Goal: Information Seeking & Learning: Check status

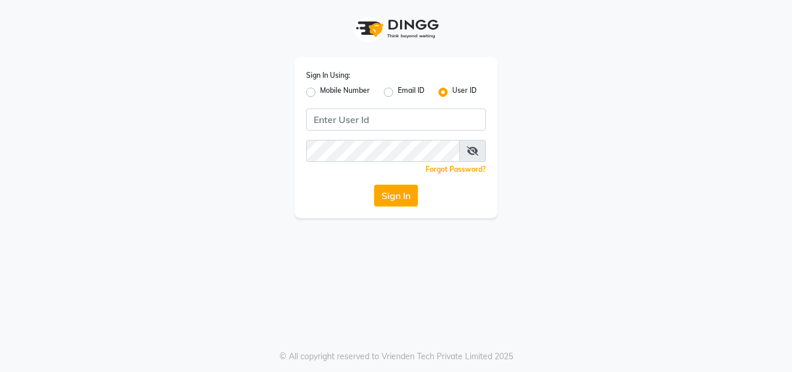
click at [320, 92] on label "Mobile Number" at bounding box center [345, 92] width 50 height 14
click at [320, 92] on input "Mobile Number" at bounding box center [324, 89] width 8 height 8
radio input "true"
radio input "false"
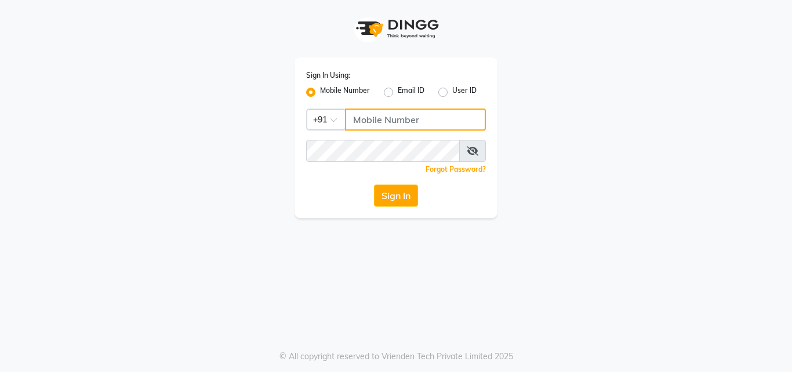
click at [381, 121] on input "Username" at bounding box center [415, 119] width 141 height 22
type input "8076257020"
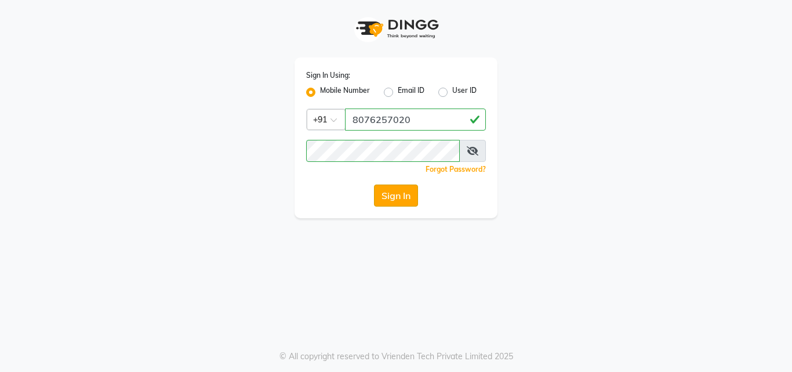
click at [391, 200] on button "Sign In" at bounding box center [396, 195] width 44 height 22
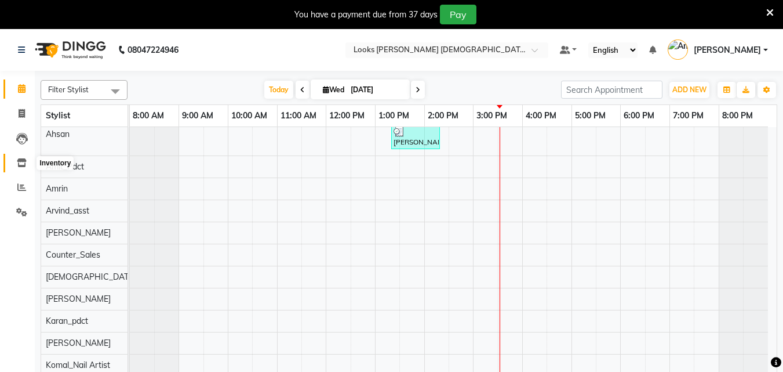
click at [22, 161] on icon at bounding box center [22, 162] width 10 height 9
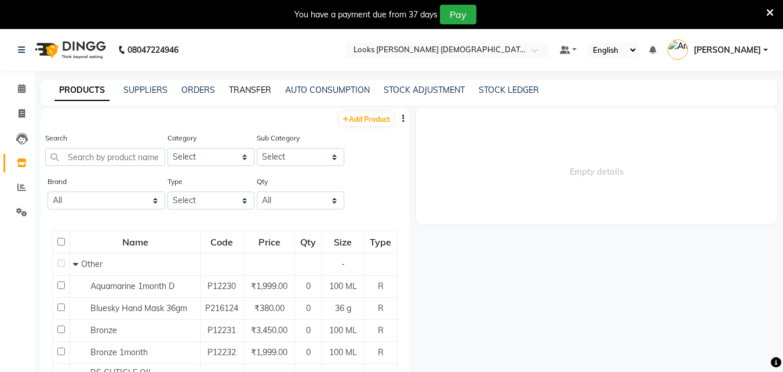
click at [249, 90] on link "TRANSFER" at bounding box center [250, 90] width 42 height 10
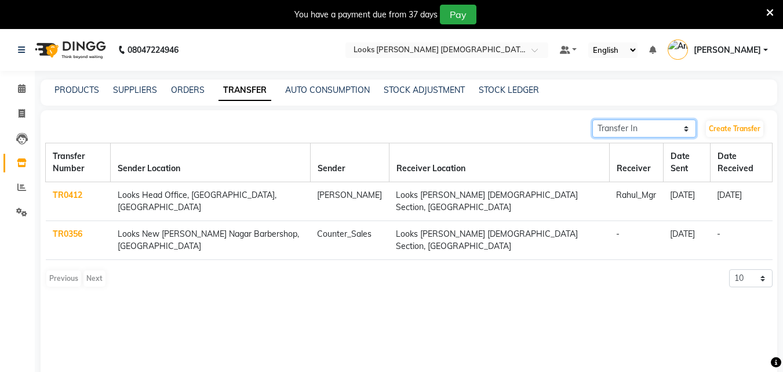
click at [667, 129] on select "Transfer In Transfer Out" at bounding box center [644, 128] width 104 height 18
select select "sender"
click at [592, 119] on select "Transfer In Transfer Out" at bounding box center [644, 128] width 104 height 18
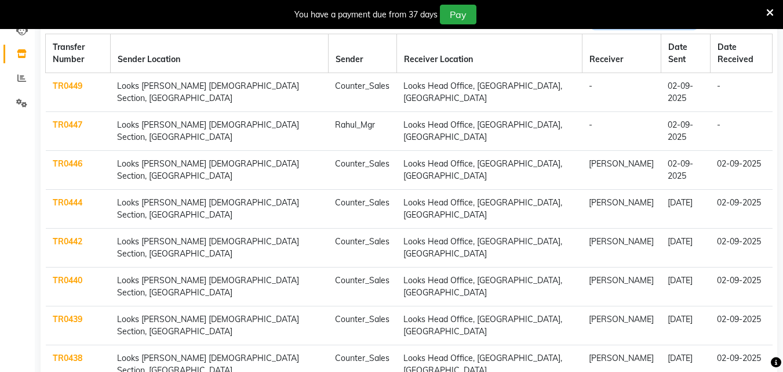
scroll to position [119, 0]
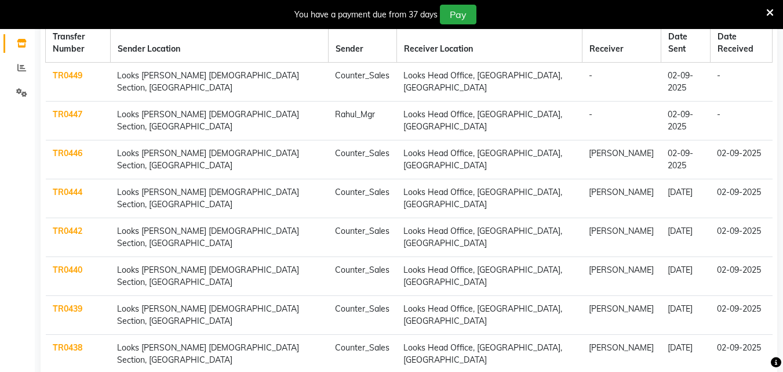
select select "100"
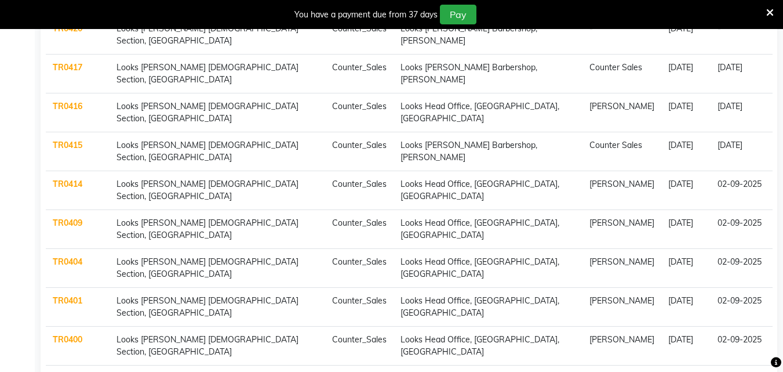
scroll to position [678, 0]
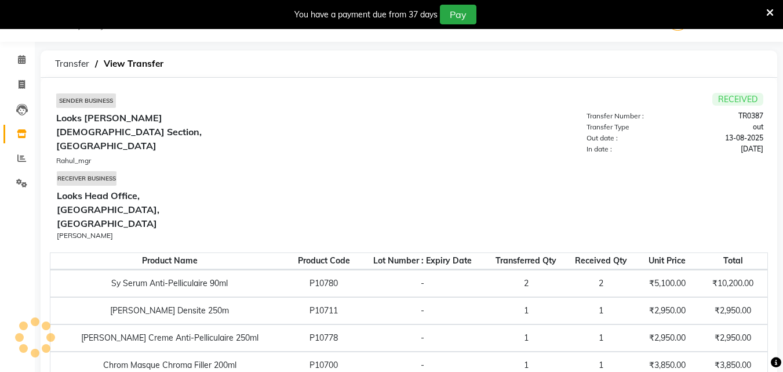
scroll to position [121, 0]
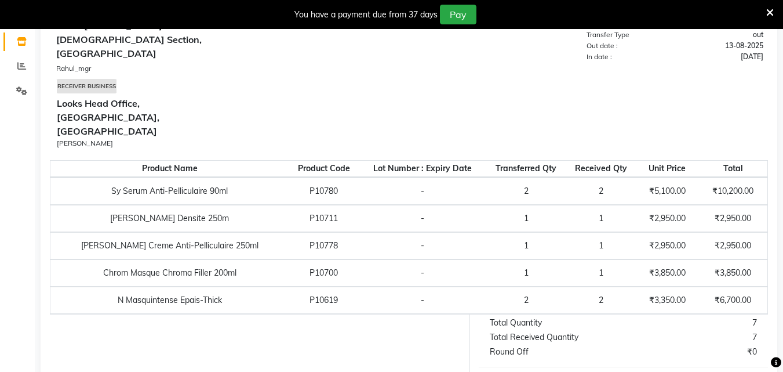
scroll to position [119, 0]
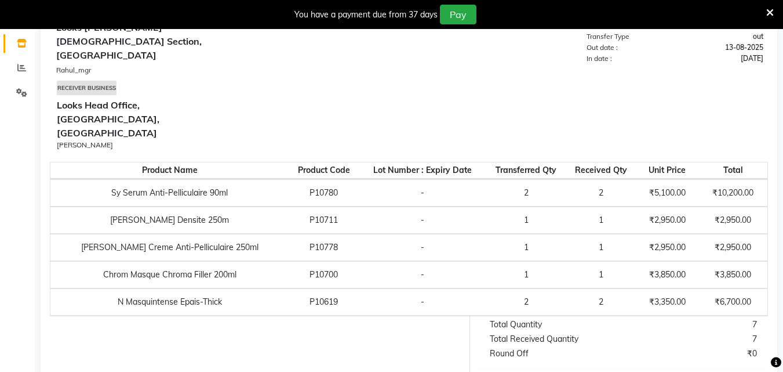
select select "sender"
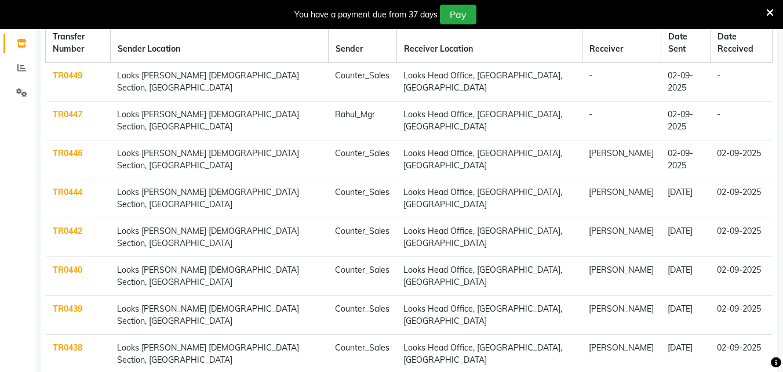
select select "100"
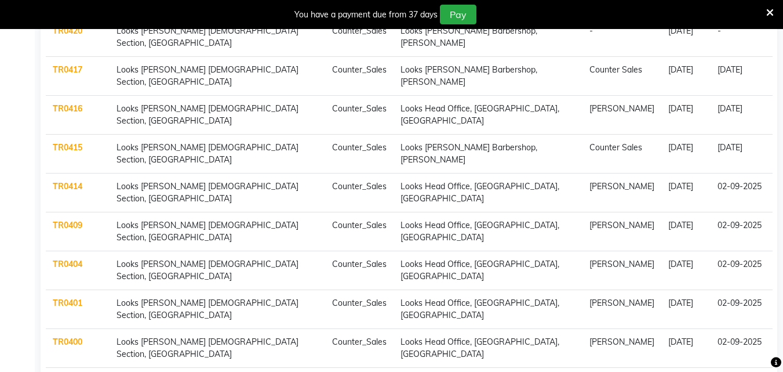
scroll to position [674, 0]
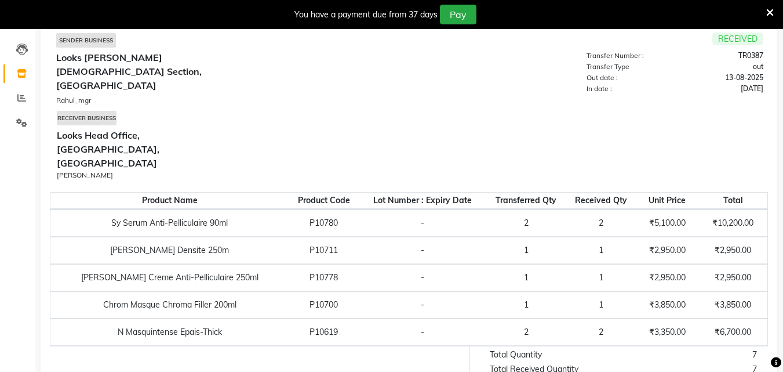
scroll to position [63, 0]
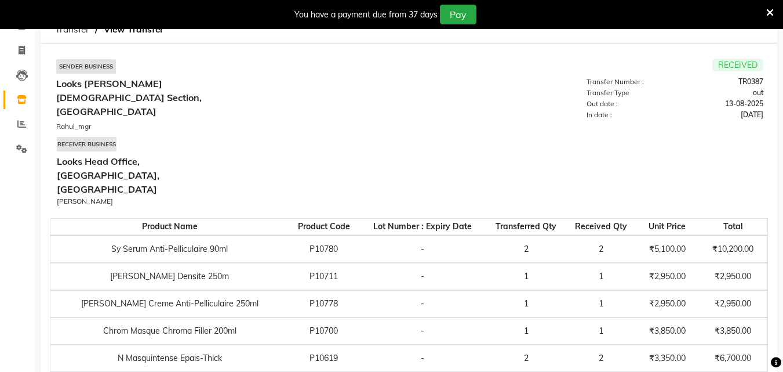
select select "sender"
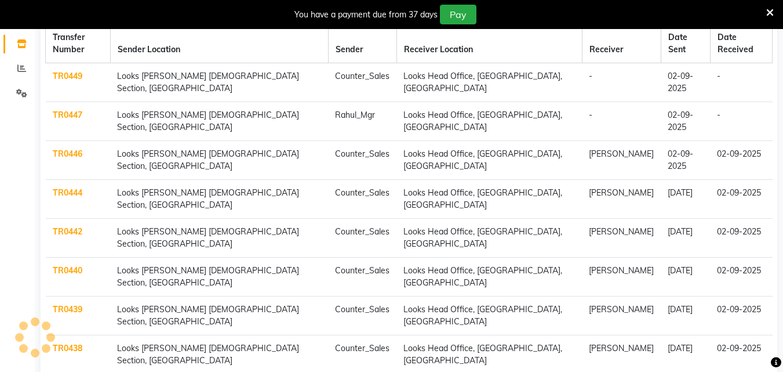
scroll to position [119, 0]
select select "100"
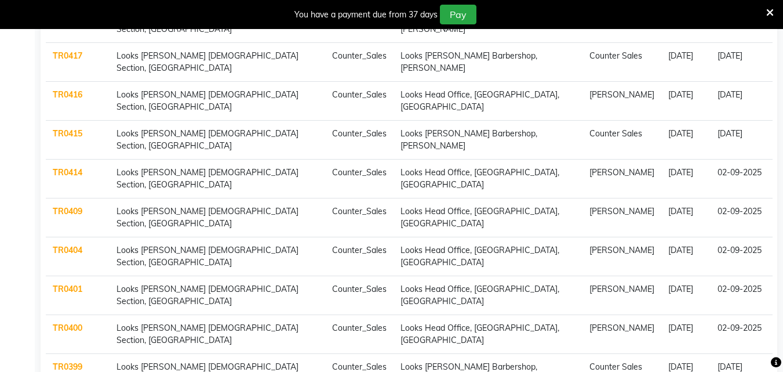
scroll to position [693, 0]
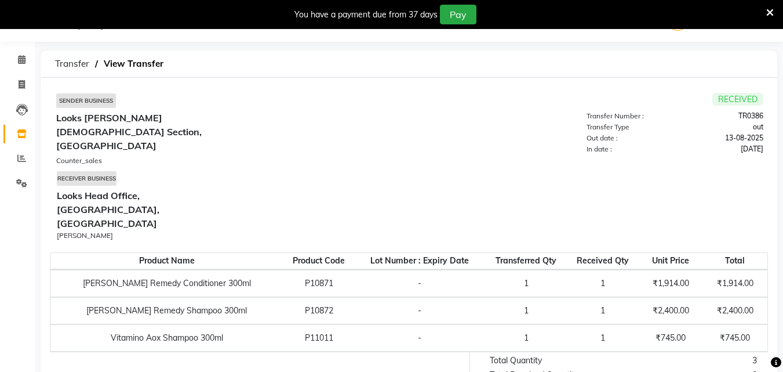
scroll to position [9, 0]
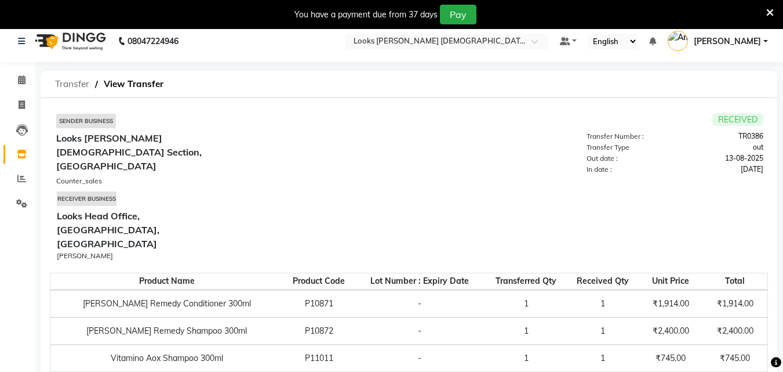
click at [63, 82] on span "Transfer" at bounding box center [72, 84] width 46 height 21
select select "sender"
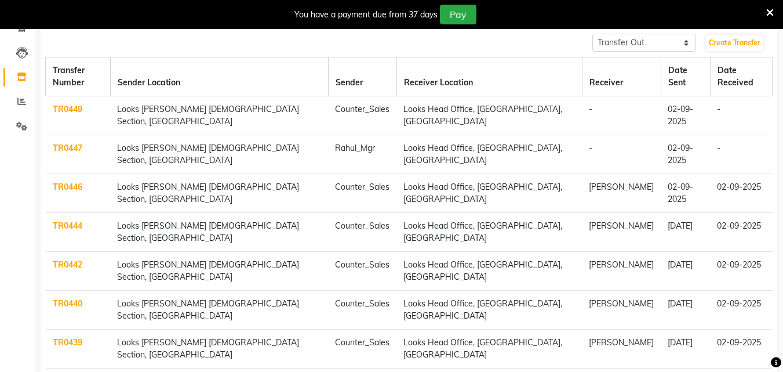
scroll to position [119, 0]
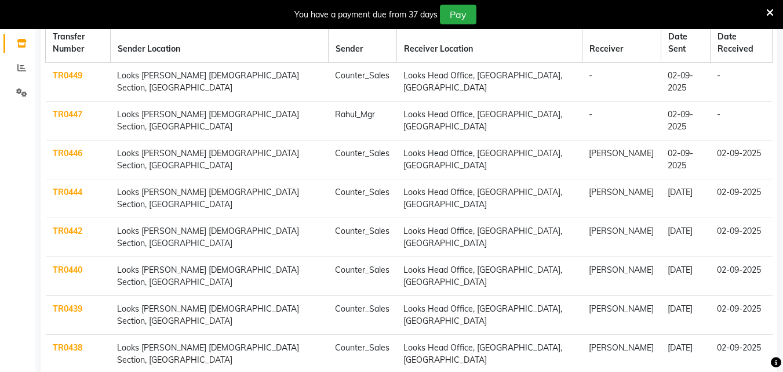
select select "100"
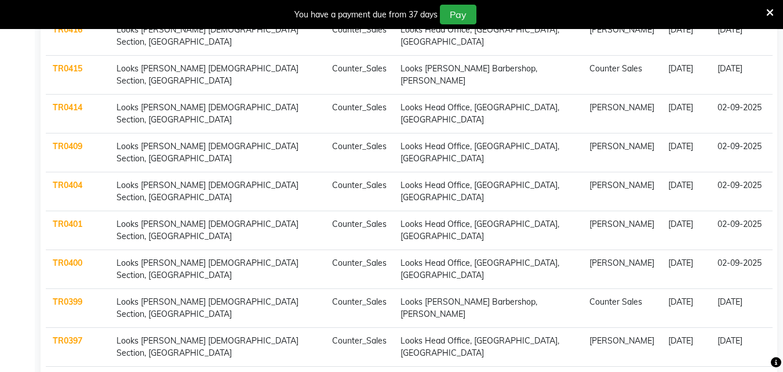
scroll to position [752, 0]
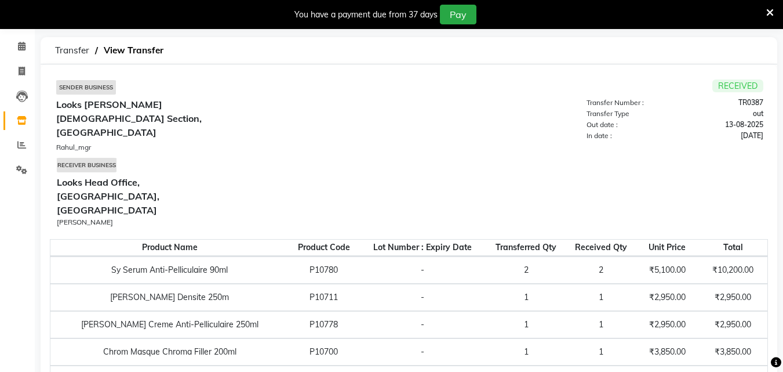
scroll to position [37, 0]
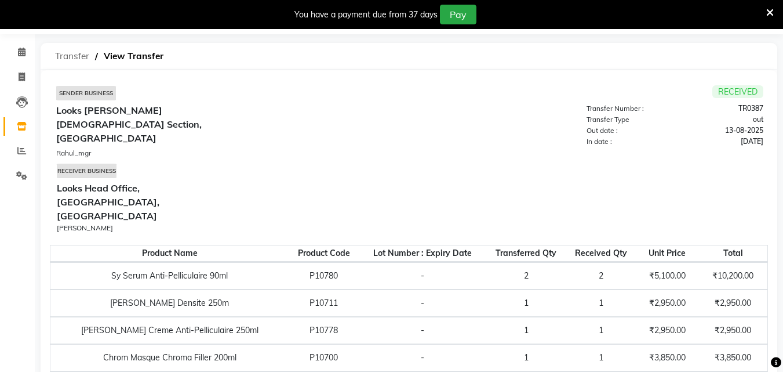
click at [67, 56] on span "Transfer" at bounding box center [72, 56] width 46 height 21
select select "sender"
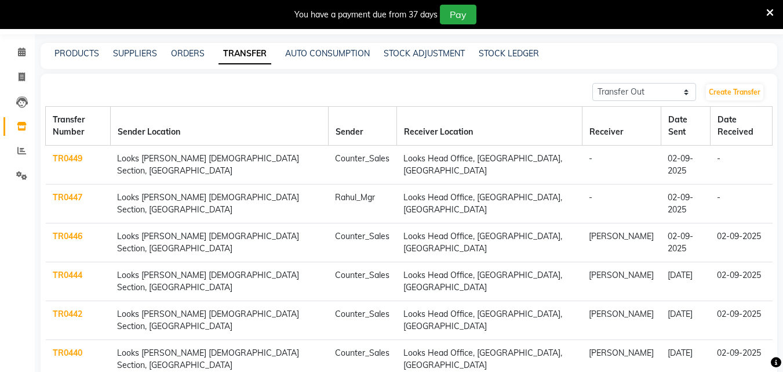
scroll to position [119, 0]
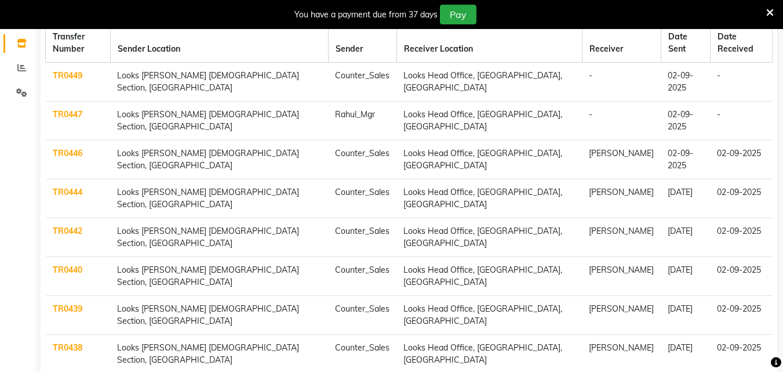
select select "100"
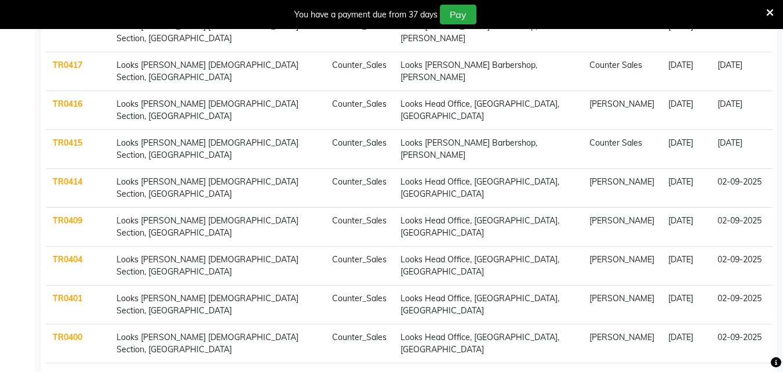
scroll to position [683, 0]
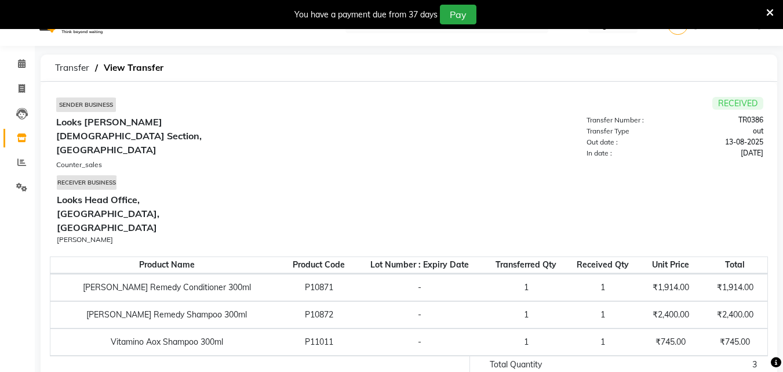
scroll to position [23, 0]
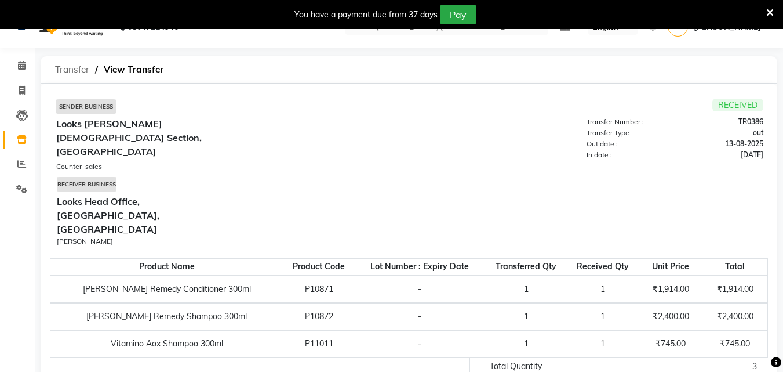
click at [70, 66] on span "Transfer" at bounding box center [72, 69] width 46 height 21
select select "sender"
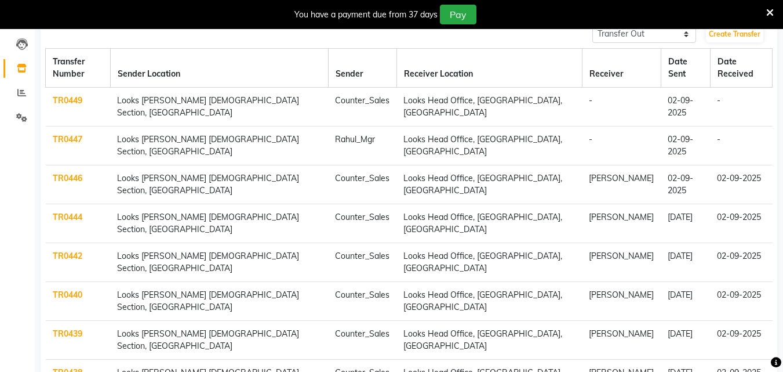
scroll to position [119, 0]
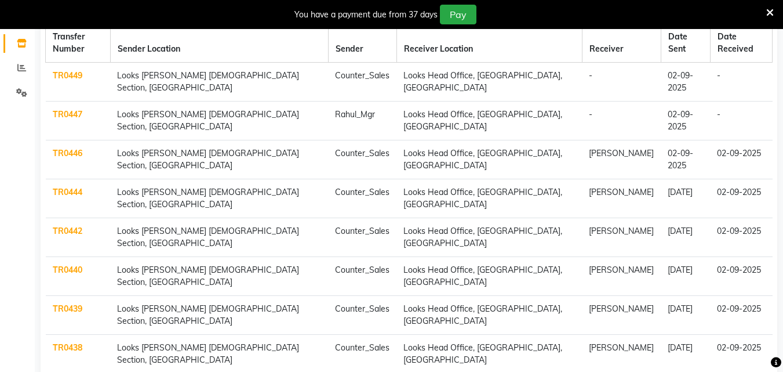
select select "100"
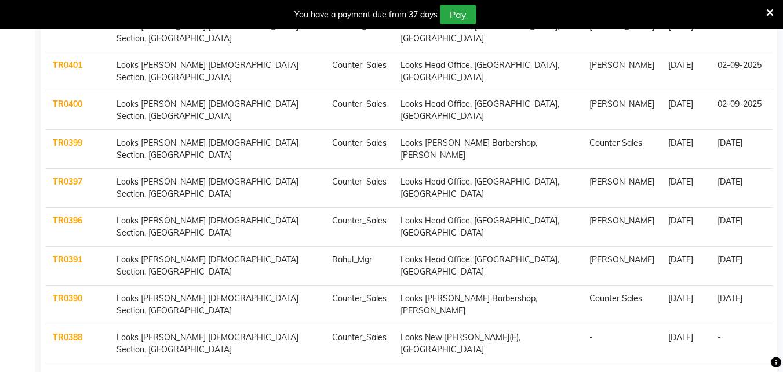
scroll to position [904, 0]
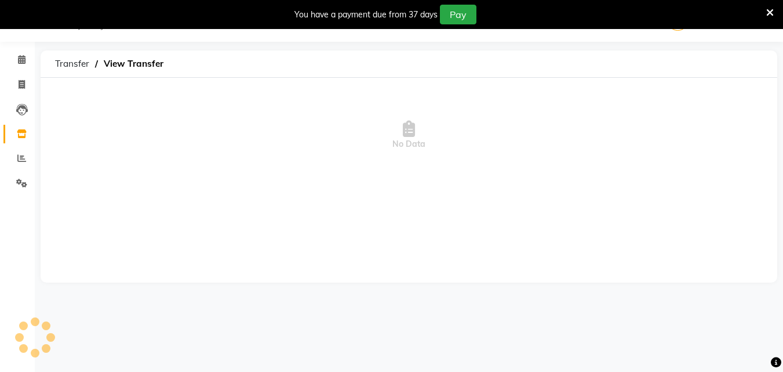
scroll to position [29, 0]
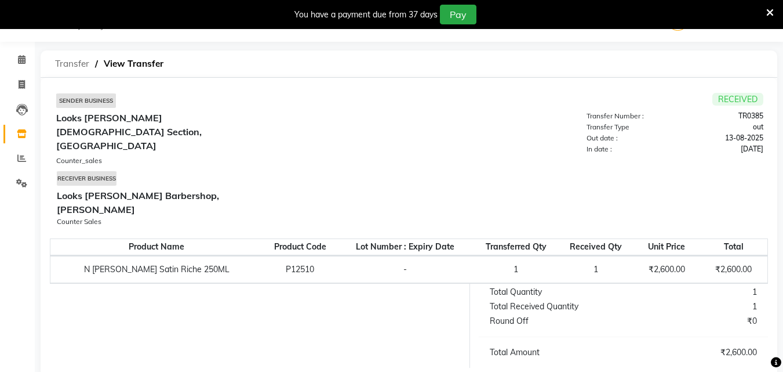
click at [69, 64] on span "Transfer" at bounding box center [72, 63] width 46 height 21
select select "sender"
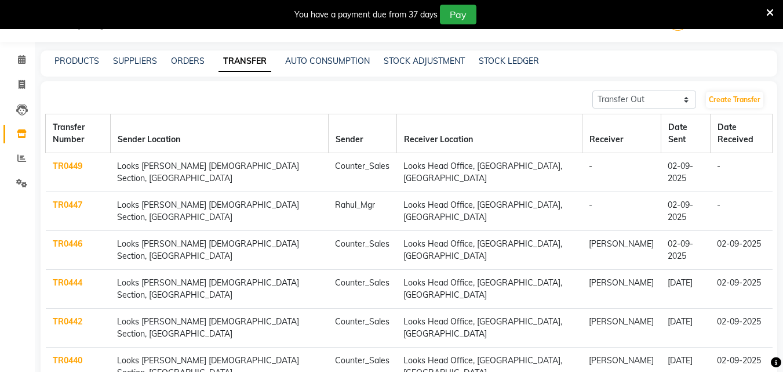
scroll to position [119, 0]
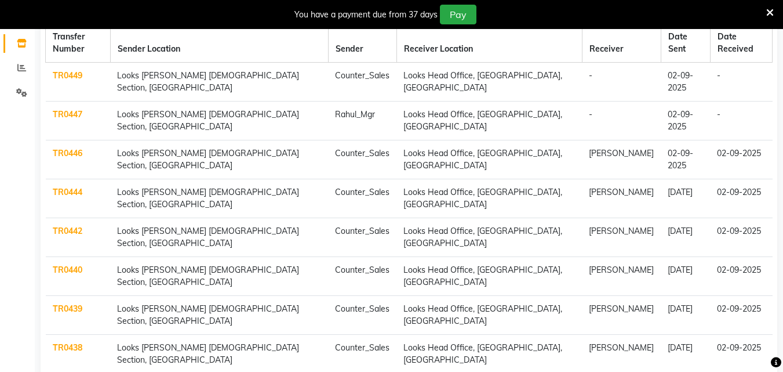
select select "100"
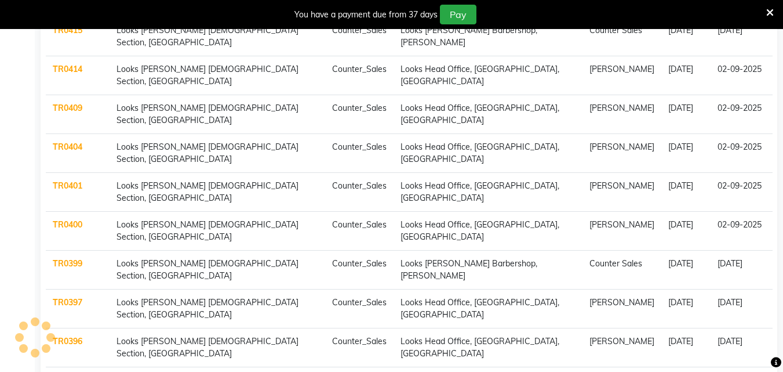
scroll to position [781, 0]
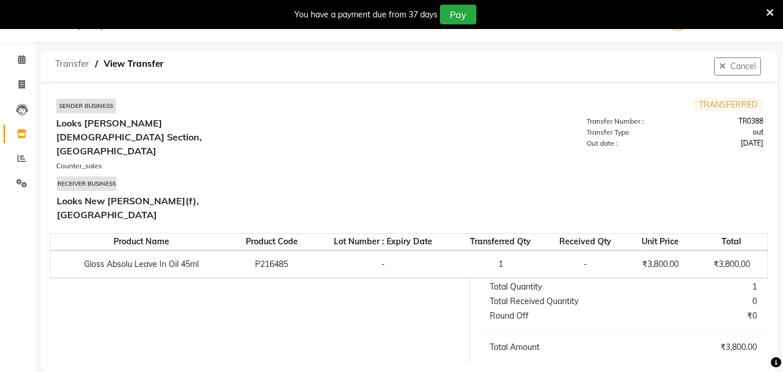
click at [67, 57] on span "Transfer" at bounding box center [72, 63] width 46 height 21
select select "sender"
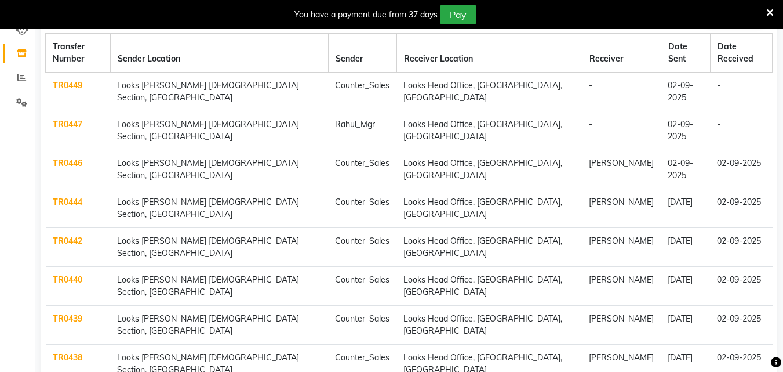
scroll to position [119, 0]
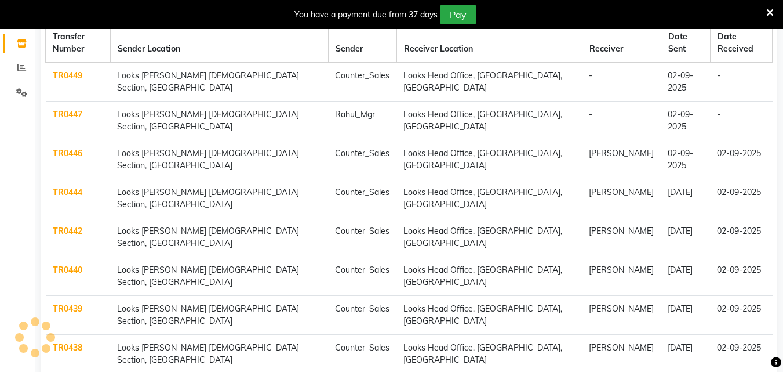
select select "100"
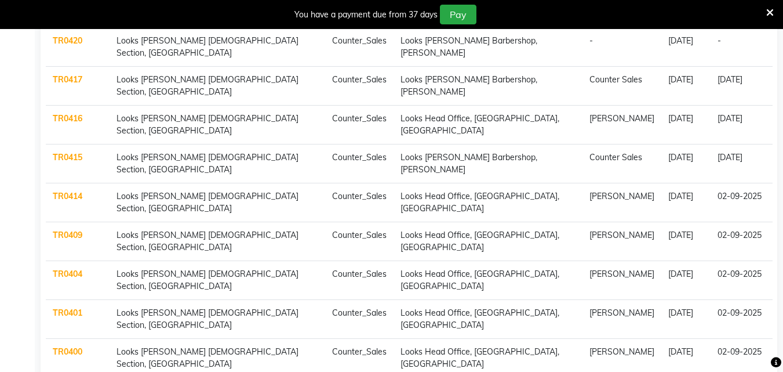
scroll to position [661, 0]
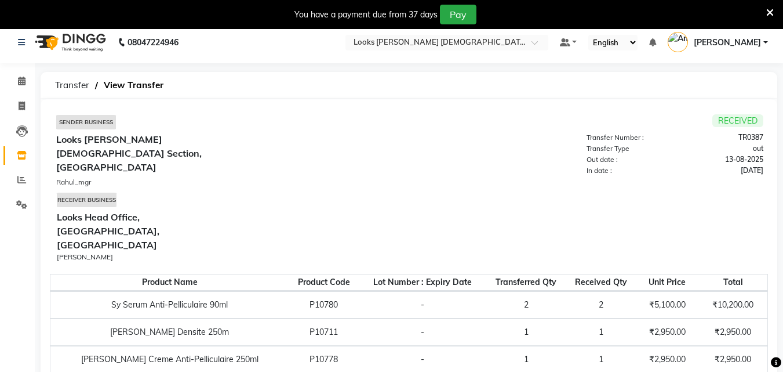
scroll to position [5, 0]
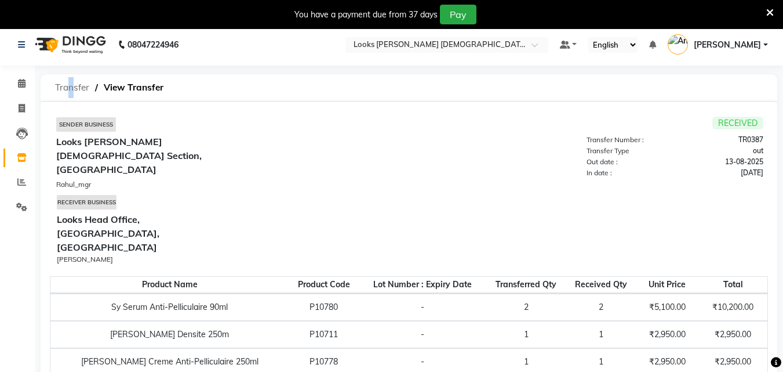
click at [66, 85] on span "Transfer" at bounding box center [72, 87] width 46 height 21
select select "sender"
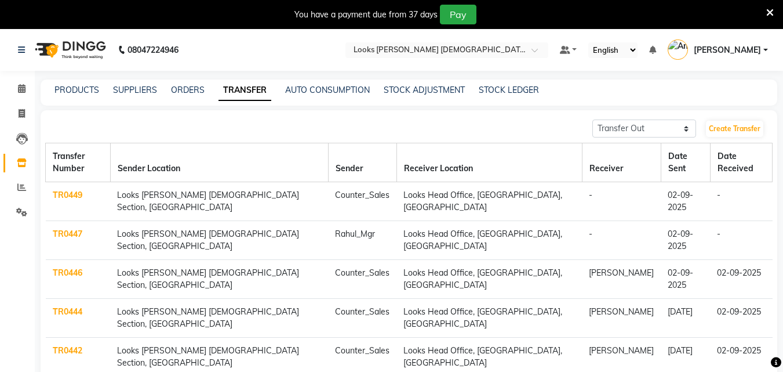
click at [89, 156] on th "Transfer Number" at bounding box center [78, 162] width 65 height 39
click at [212, 155] on th "Sender Location" at bounding box center [219, 162] width 218 height 39
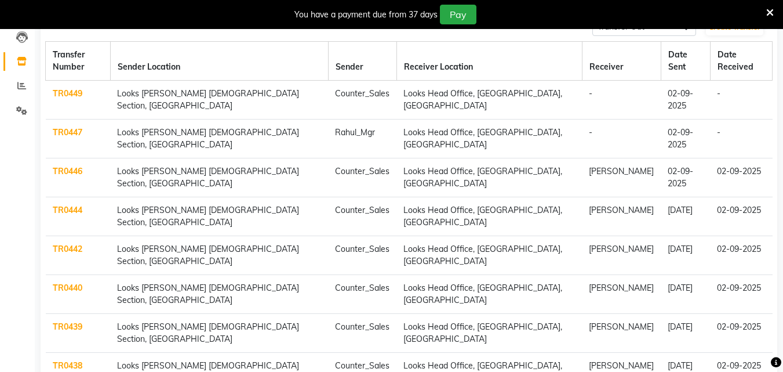
scroll to position [119, 0]
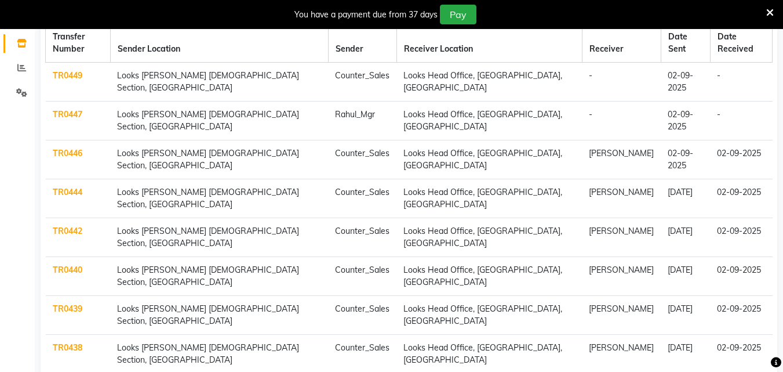
select select "100"
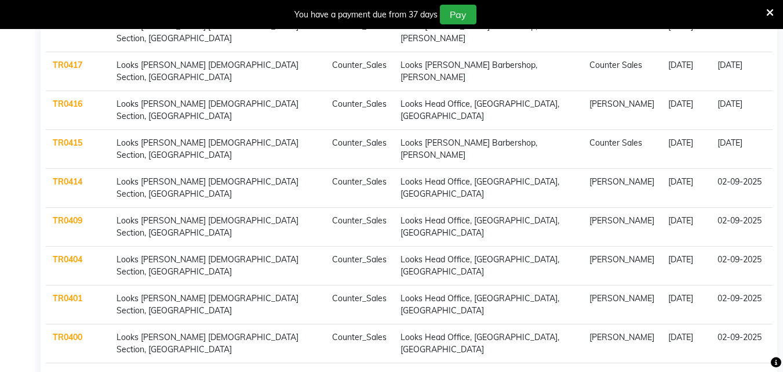
scroll to position [714, 0]
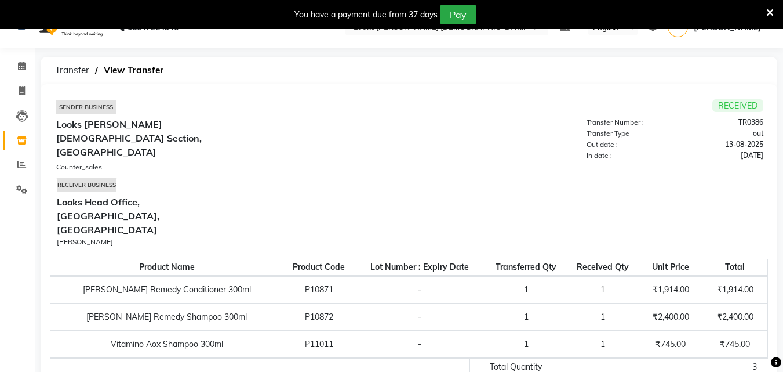
scroll to position [18, 0]
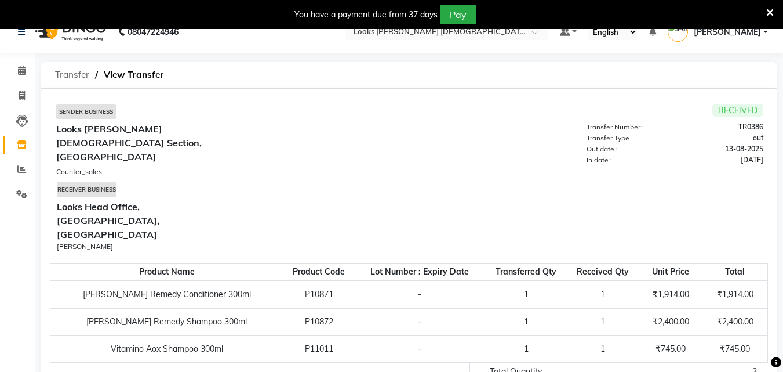
click at [65, 73] on span "Transfer" at bounding box center [72, 74] width 46 height 21
select select "sender"
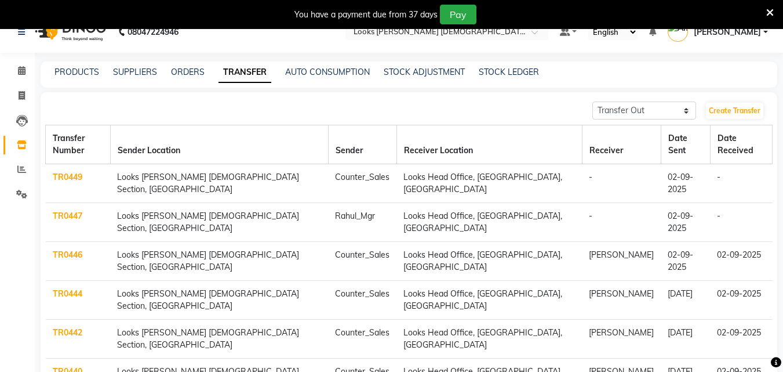
scroll to position [119, 0]
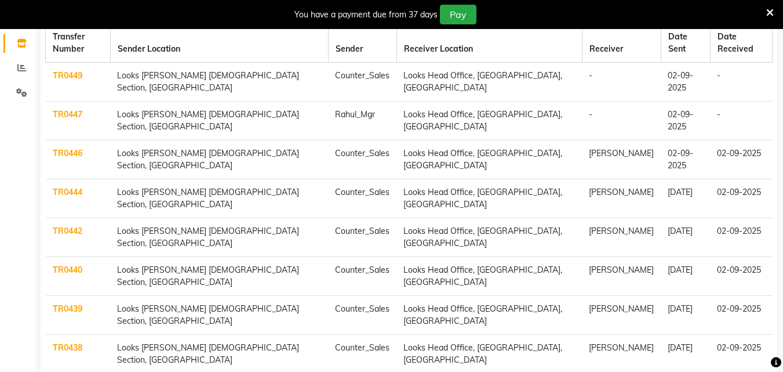
select select "100"
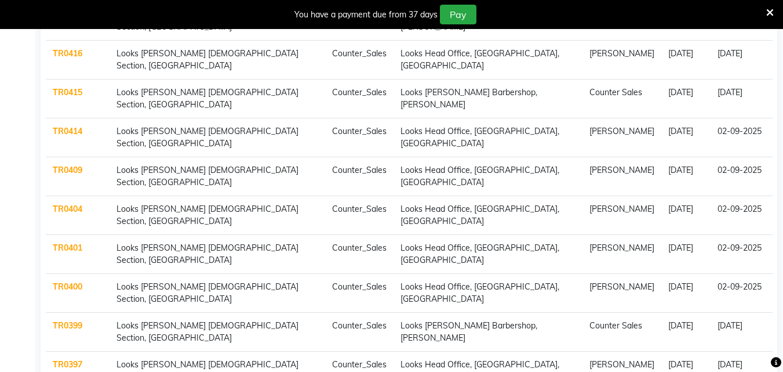
scroll to position [731, 0]
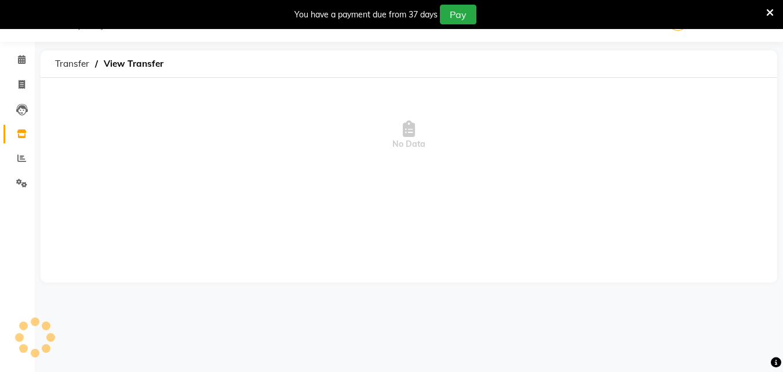
scroll to position [29, 0]
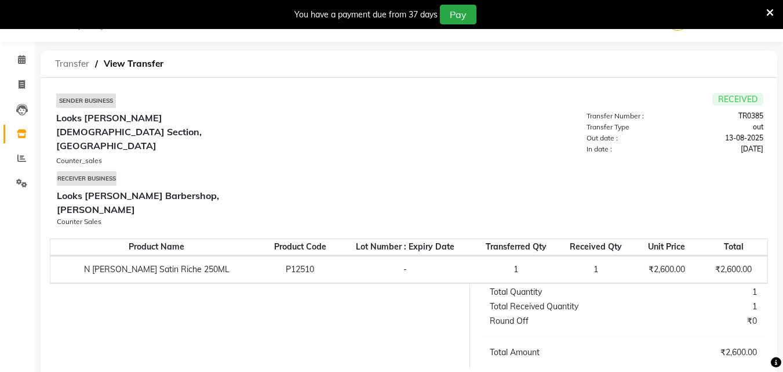
click at [68, 64] on span "Transfer" at bounding box center [72, 63] width 46 height 21
select select "sender"
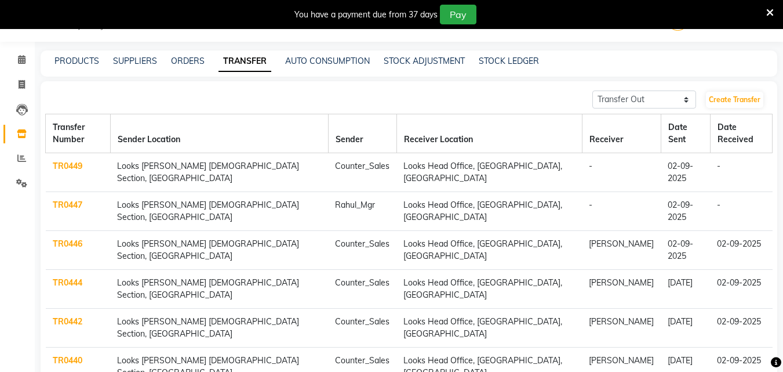
scroll to position [119, 0]
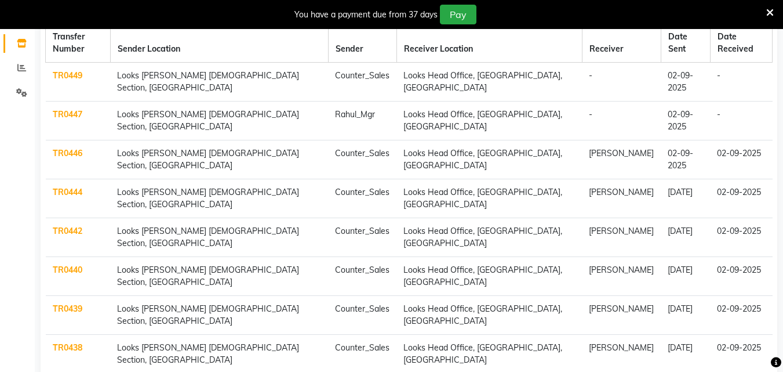
select select "100"
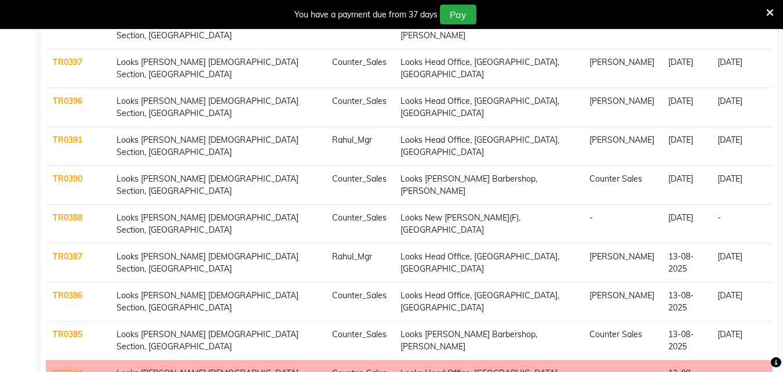
scroll to position [1021, 0]
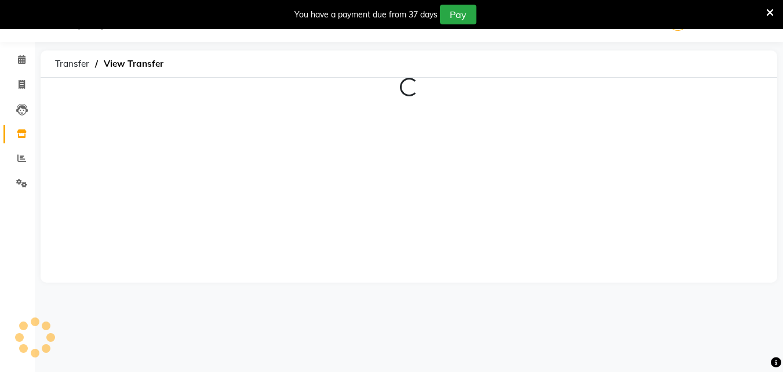
scroll to position [29, 0]
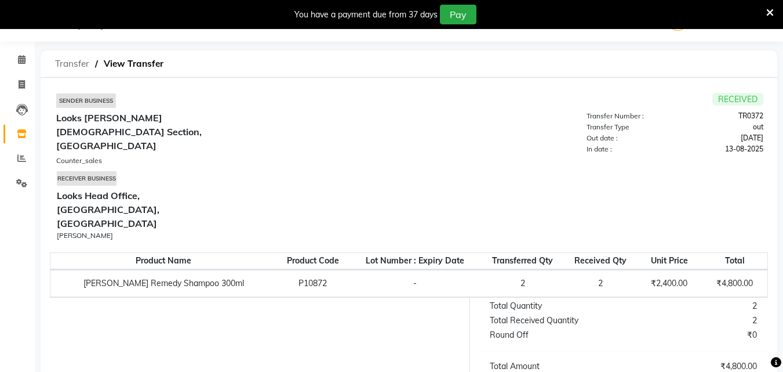
click at [63, 64] on span "Transfer" at bounding box center [72, 63] width 46 height 21
select select "sender"
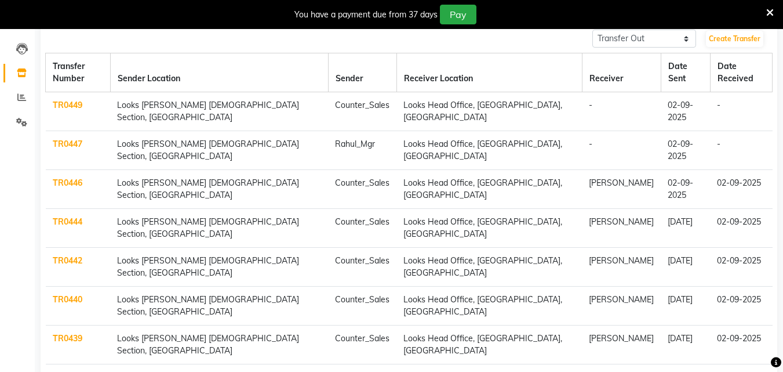
scroll to position [119, 0]
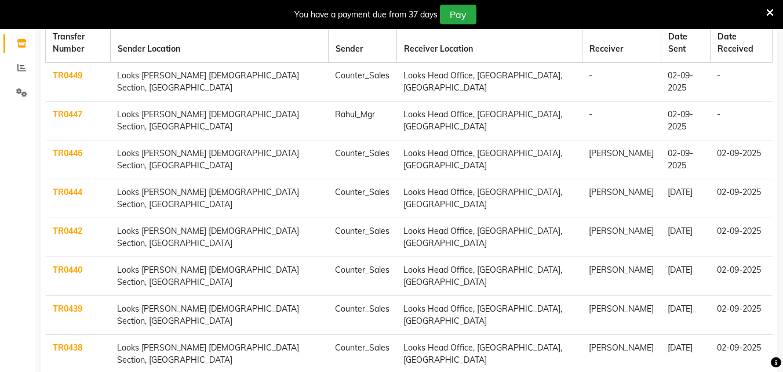
select select "100"
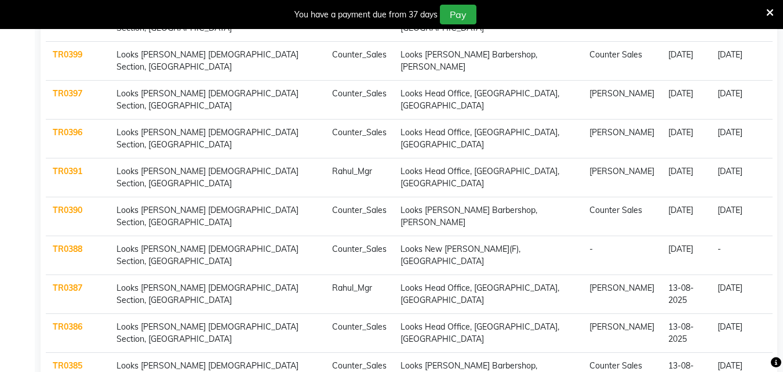
scroll to position [1079, 0]
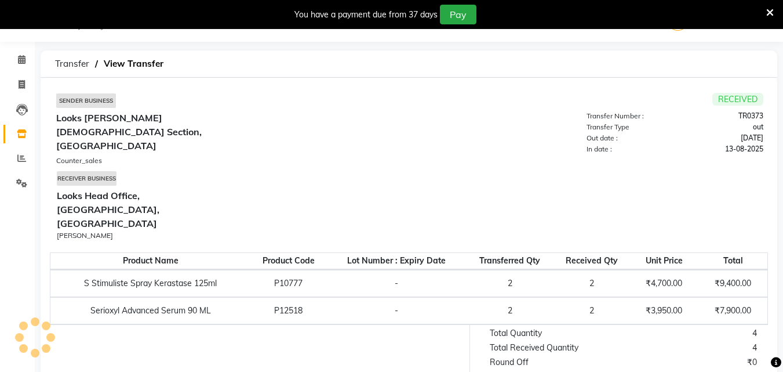
scroll to position [39, 0]
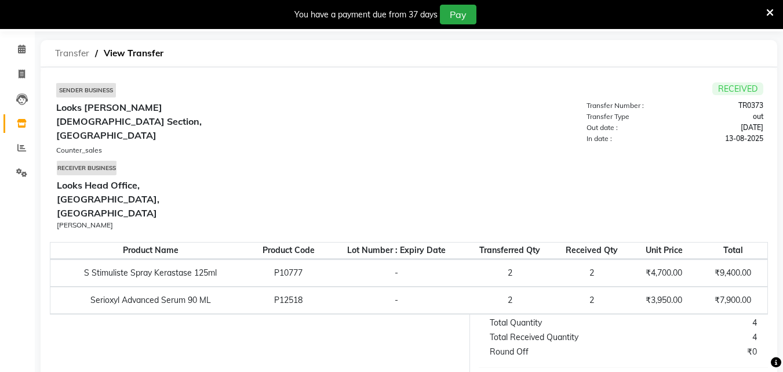
click at [66, 48] on span "Transfer" at bounding box center [72, 53] width 46 height 21
select select "sender"
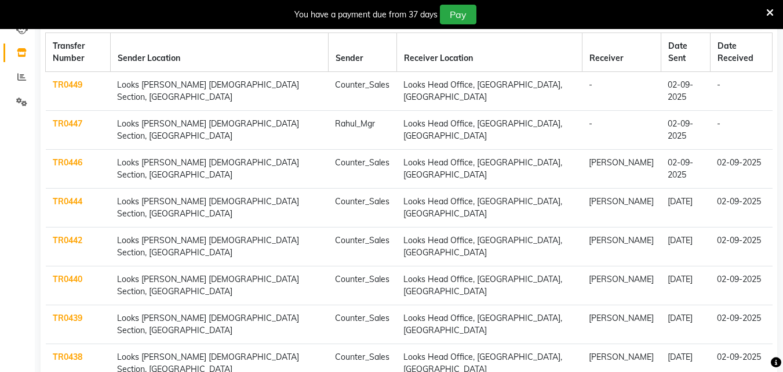
scroll to position [119, 0]
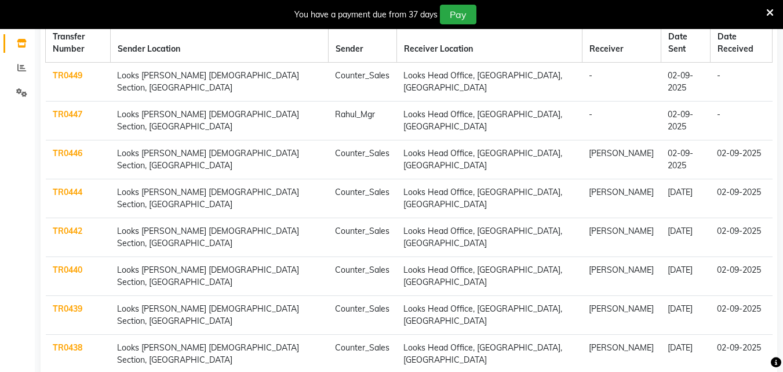
select select "100"
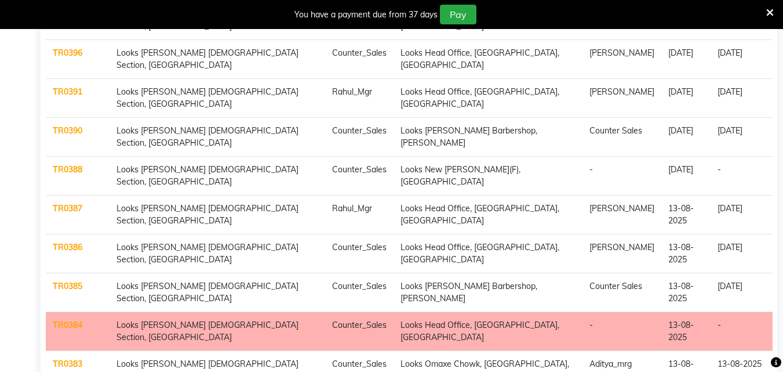
scroll to position [1079, 0]
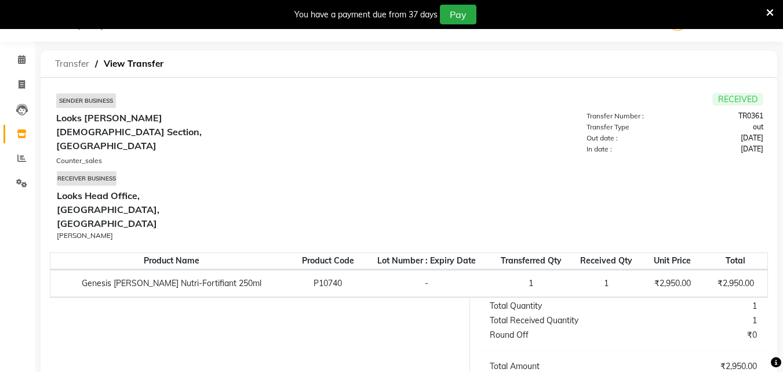
click at [76, 59] on span "Transfer" at bounding box center [72, 63] width 46 height 21
select select "sender"
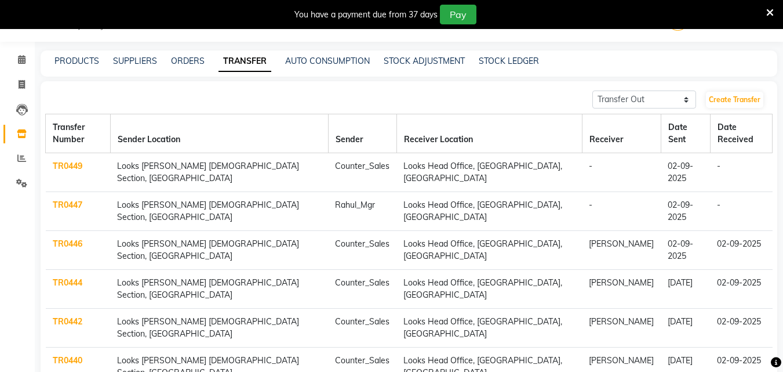
scroll to position [119, 0]
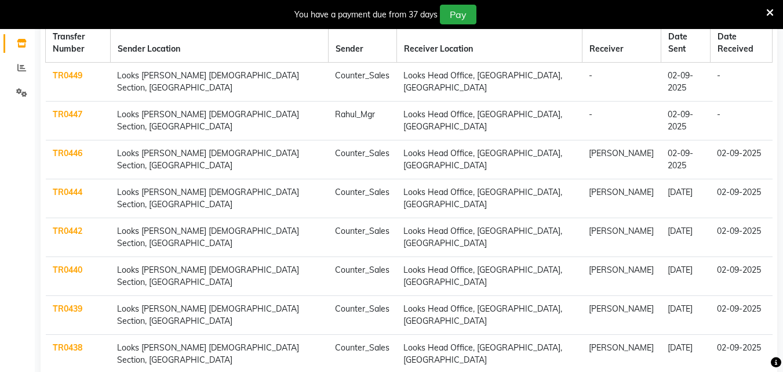
drag, startPoint x: 755, startPoint y: 336, endPoint x: 756, endPoint y: 342, distance: 6.5
select select "100"
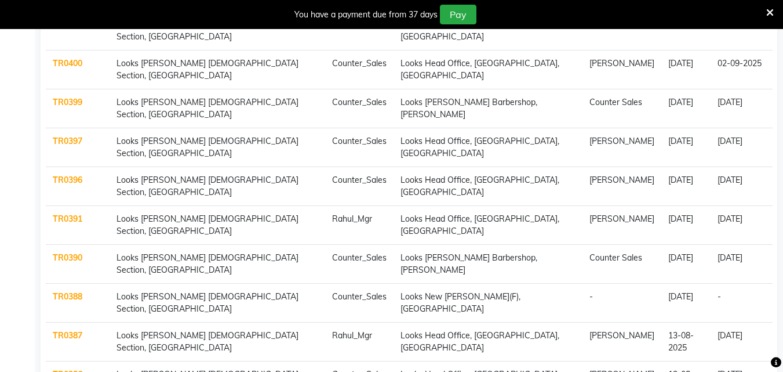
scroll to position [940, 0]
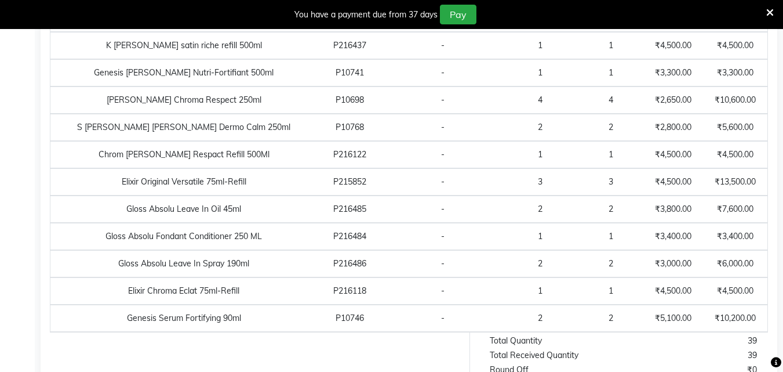
scroll to position [612, 0]
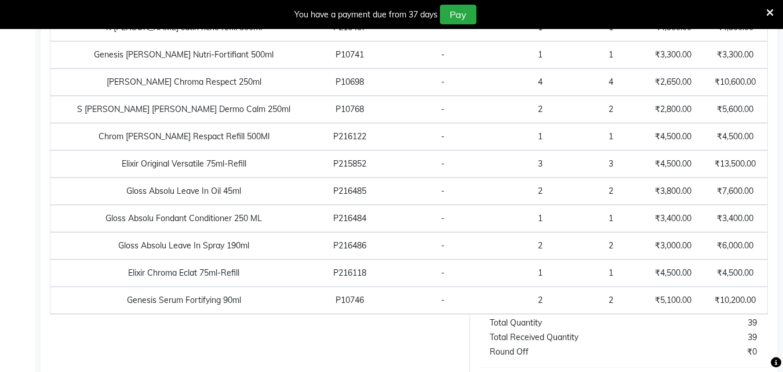
drag, startPoint x: 56, startPoint y: 86, endPoint x: 769, endPoint y: 289, distance: 741.7
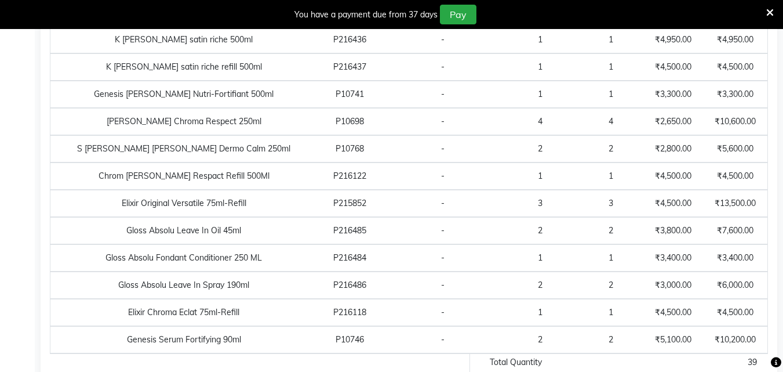
scroll to position [554, 0]
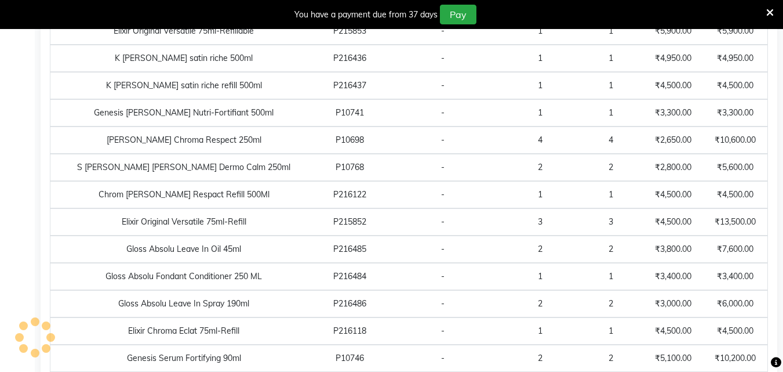
click at [770, 12] on icon at bounding box center [770, 13] width 8 height 10
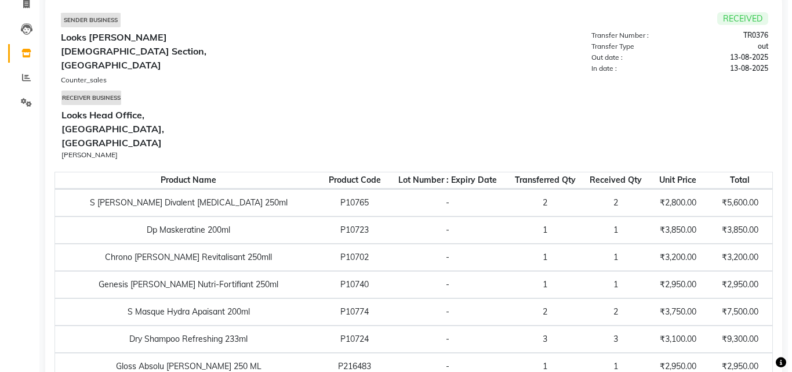
scroll to position [0, 0]
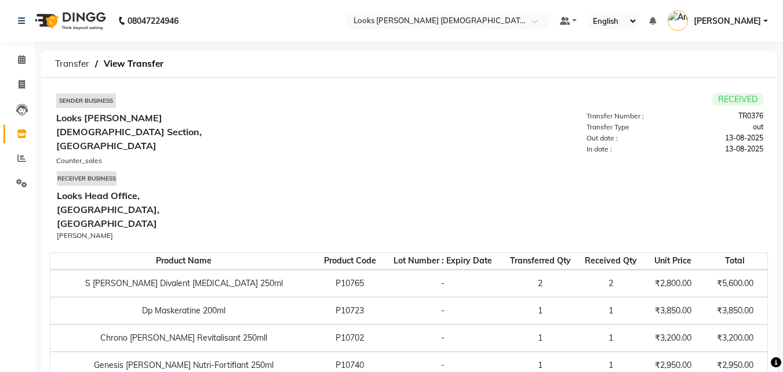
click at [769, 17] on ul "Default Panel My Panel English ENGLISH Español العربية मराठी हिंदी ગુજરાતી தமிழ…" at bounding box center [664, 21] width 220 height 19
click at [755, 20] on span "[PERSON_NAME]" at bounding box center [727, 21] width 67 height 12
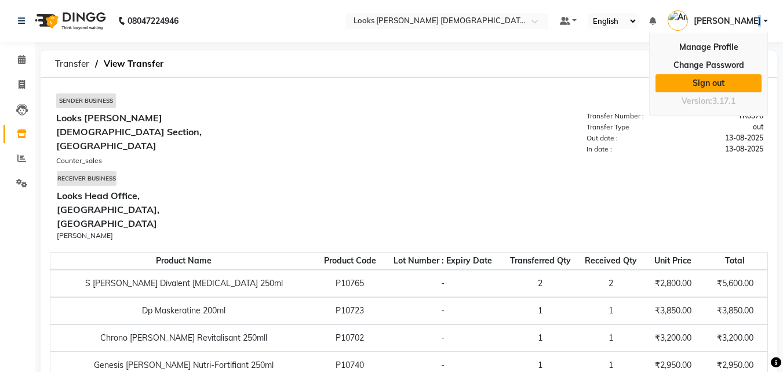
click at [712, 86] on link "Sign out" at bounding box center [709, 83] width 106 height 18
